Goal: Transaction & Acquisition: Purchase product/service

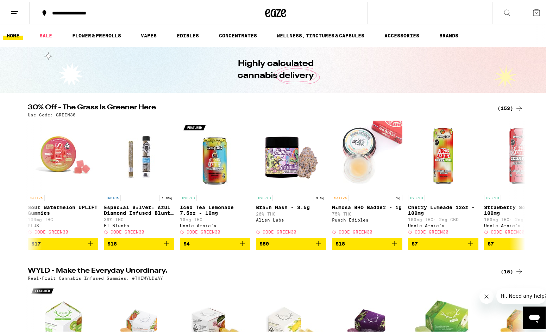
drag, startPoint x: 239, startPoint y: 118, endPoint x: 230, endPoint y: 116, distance: 9.4
click at [230, 116] on div "30% Off - The Grass Is Greener Here (153) Use Code: GREEN30 SATIVA Sour Waterme…" at bounding box center [275, 174] width 507 height 145
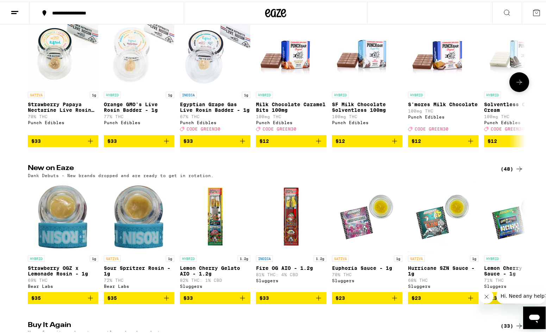
scroll to position [669, 0]
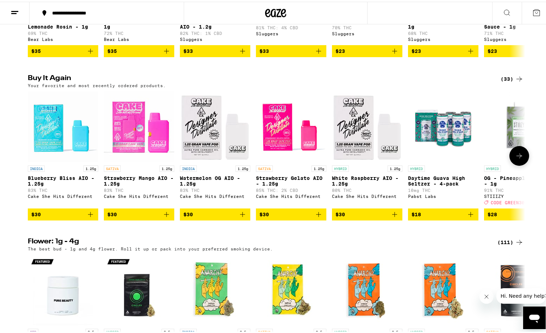
click at [515, 158] on icon at bounding box center [519, 154] width 8 height 8
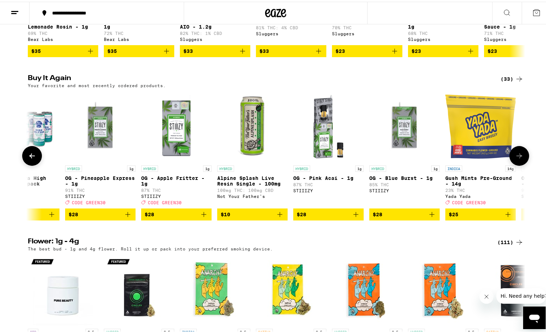
click at [515, 158] on icon at bounding box center [519, 154] width 8 height 8
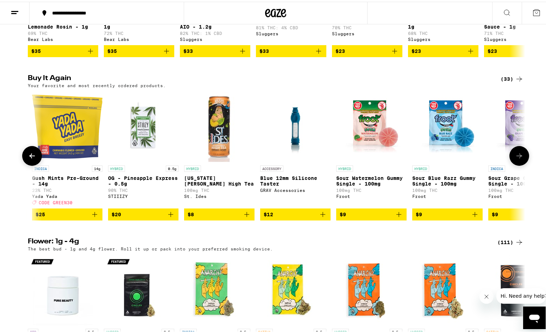
scroll to position [0, 838]
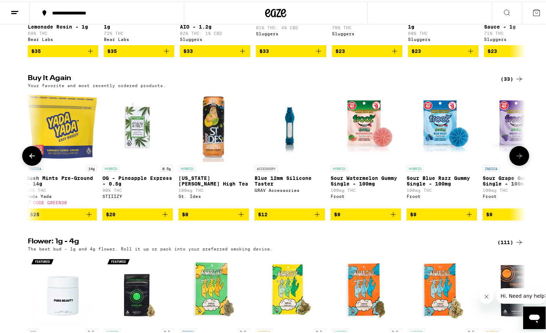
click at [515, 158] on icon at bounding box center [519, 154] width 8 height 8
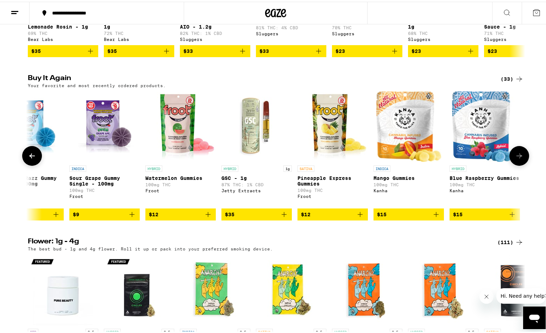
scroll to position [0, 1257]
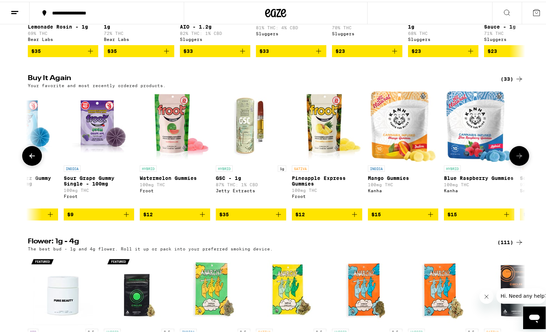
click at [28, 158] on icon at bounding box center [32, 154] width 8 height 8
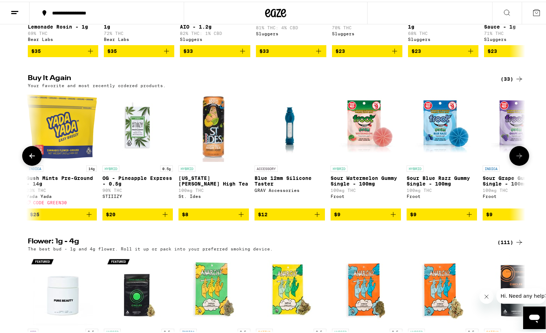
click at [28, 158] on icon at bounding box center [32, 154] width 8 height 8
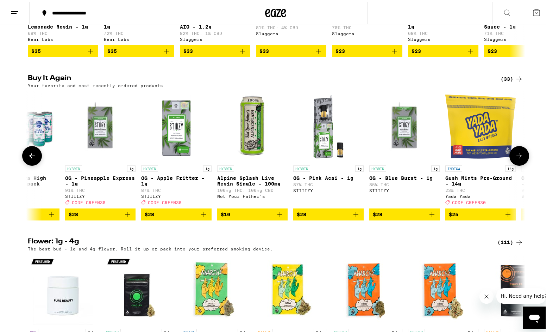
click at [28, 158] on icon at bounding box center [32, 154] width 8 height 8
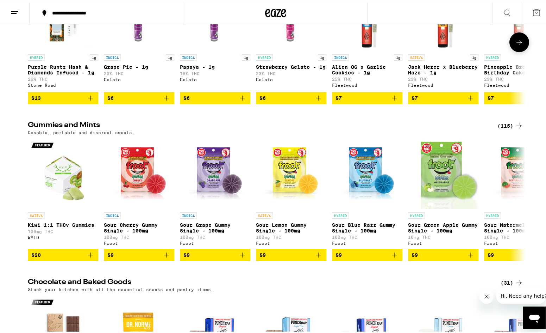
scroll to position [2360, 0]
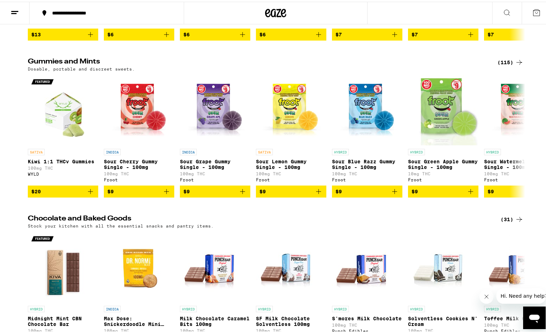
click at [515, 65] on icon at bounding box center [519, 60] width 8 height 8
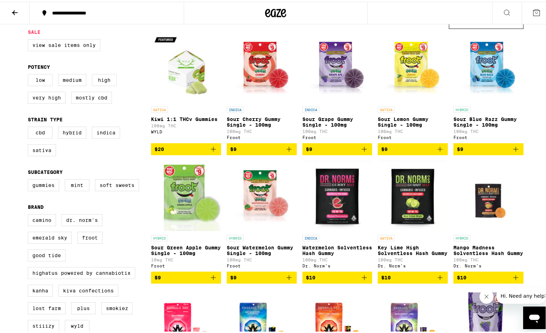
scroll to position [106, 0]
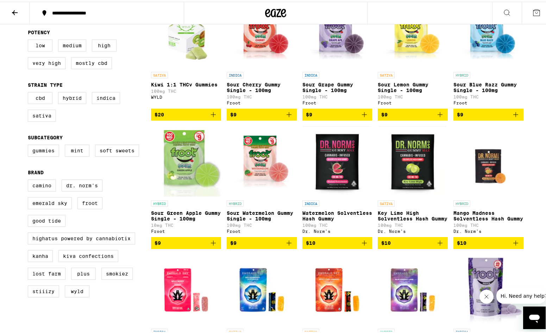
click at [332, 177] on img "Open page for Watermelon Solventless Hash Gummy from Dr. Norm's" at bounding box center [337, 159] width 68 height 70
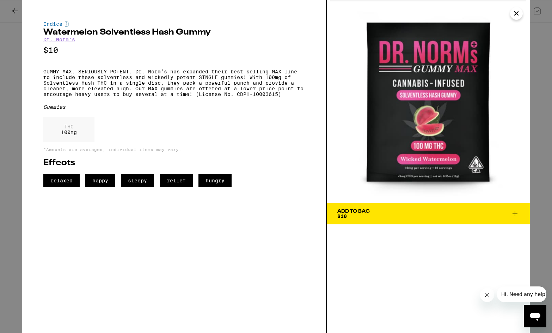
click at [521, 15] on button "Close" at bounding box center [516, 13] width 13 height 13
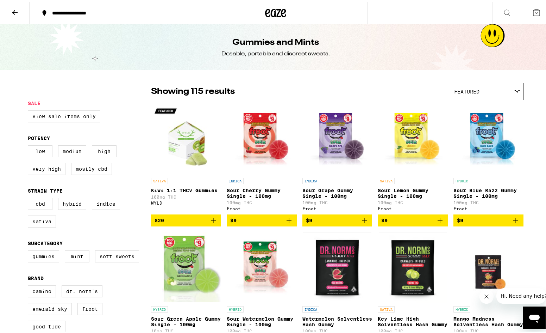
click at [17, 9] on icon at bounding box center [15, 11] width 8 height 8
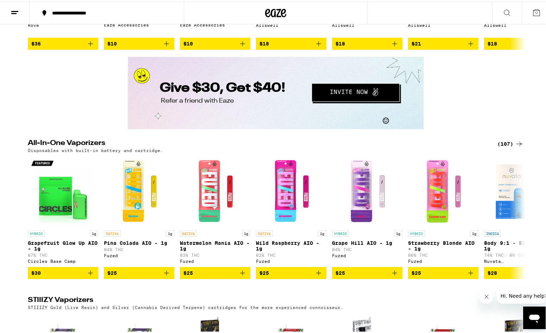
scroll to position [1339, 0]
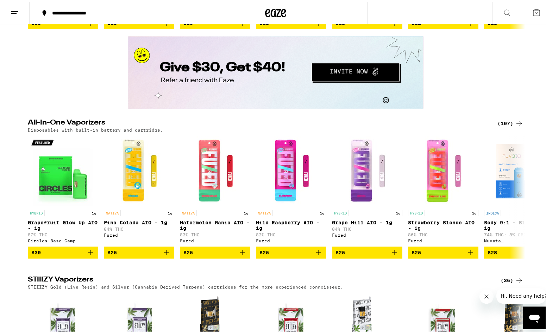
click at [508, 126] on div "(107)" at bounding box center [511, 121] width 26 height 8
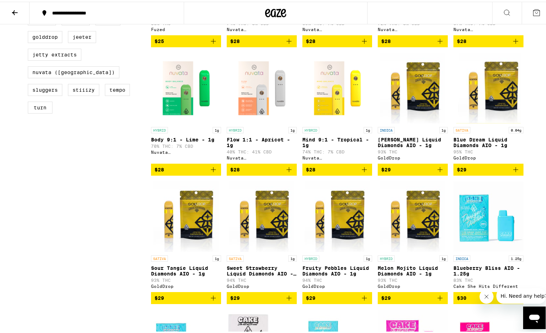
scroll to position [317, 0]
